Goal: Task Accomplishment & Management: Manage account settings

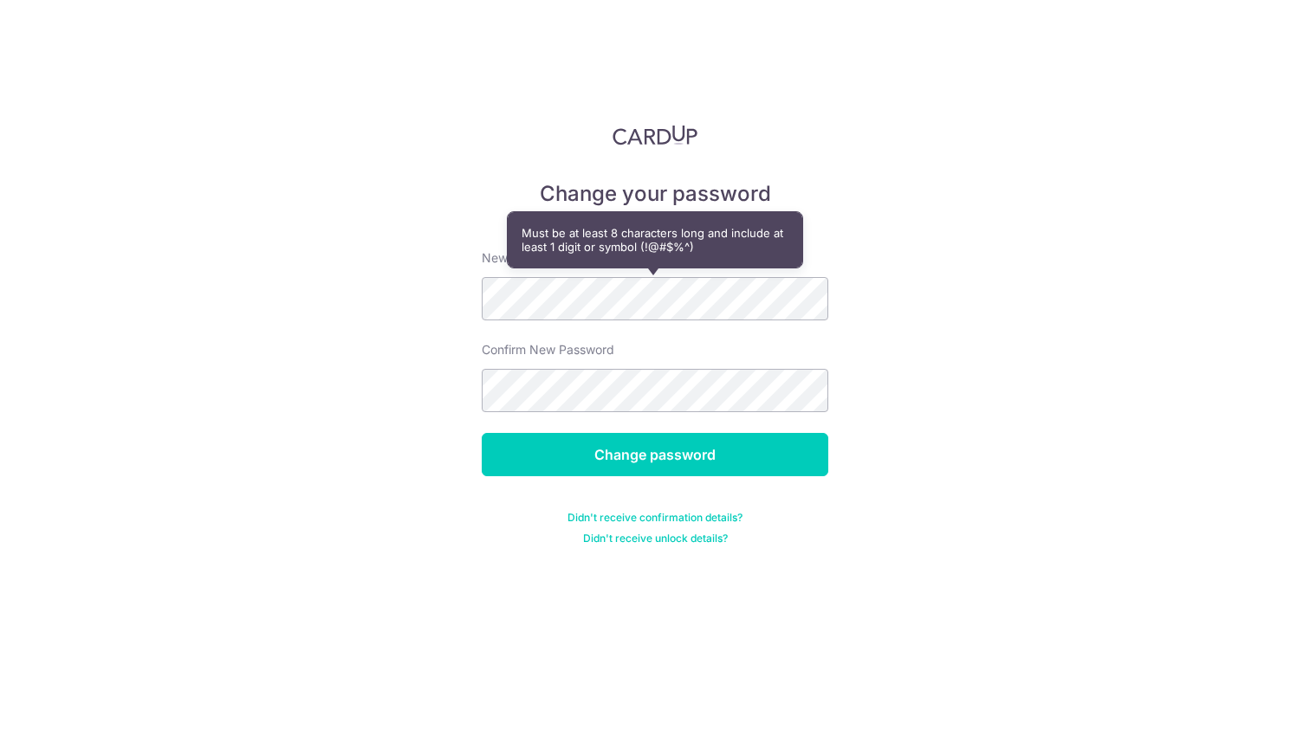
click at [907, 332] on div "Change your password New password Confirm New Password Change password Didn't r…" at bounding box center [655, 371] width 1310 height 742
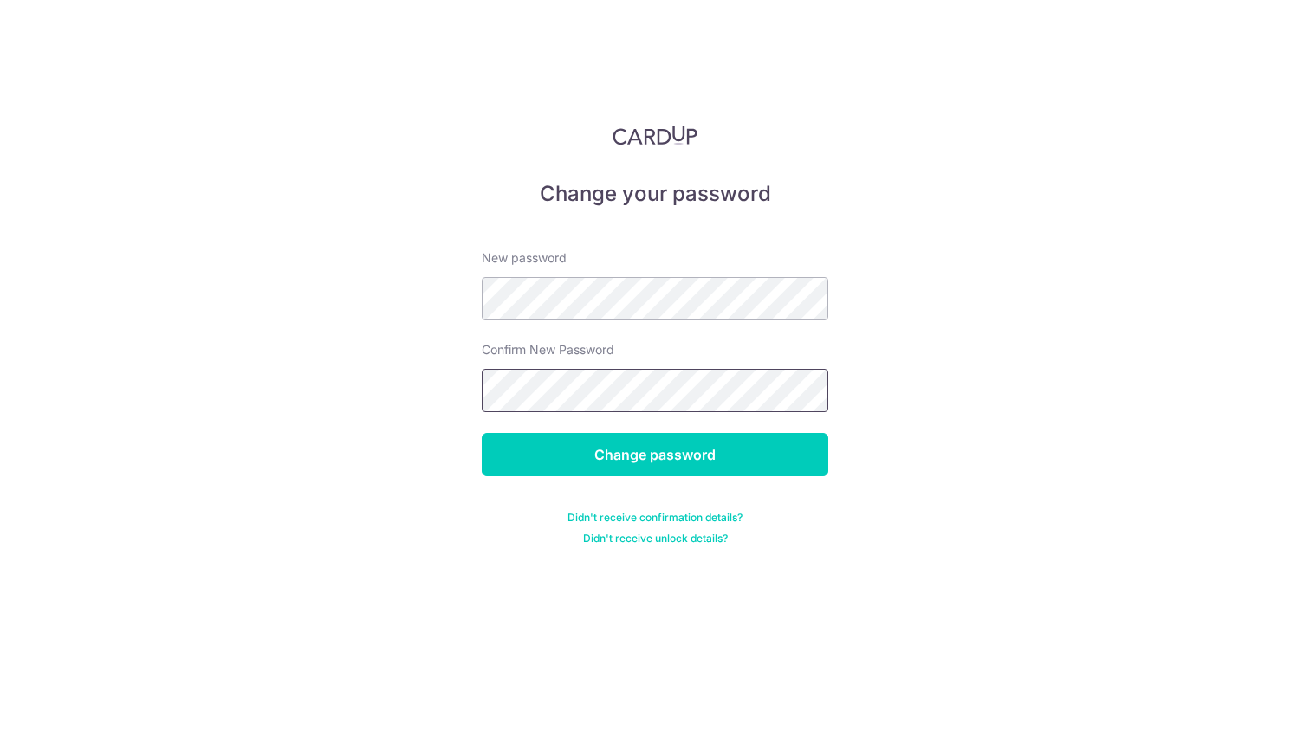
click at [482, 433] on input "Change password" at bounding box center [655, 454] width 346 height 43
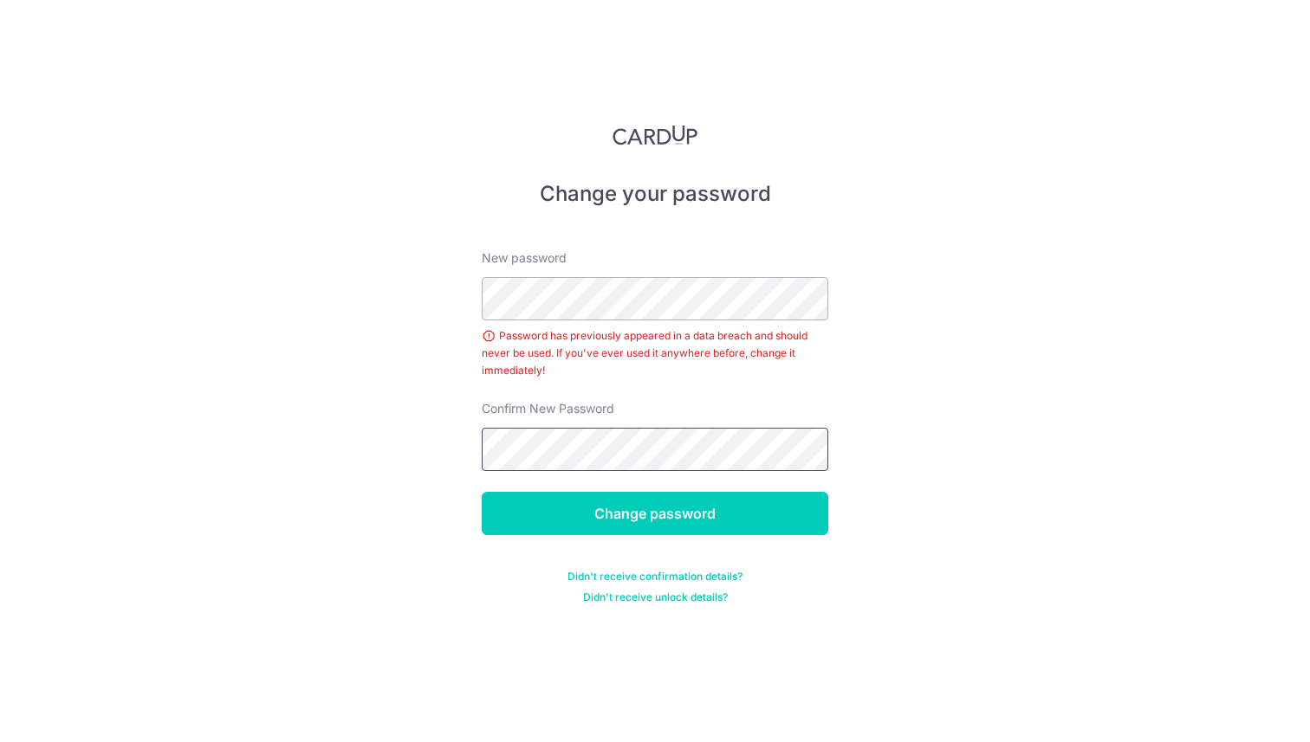
click at [482, 492] on input "Change password" at bounding box center [655, 513] width 346 height 43
